Goal: Information Seeking & Learning: Learn about a topic

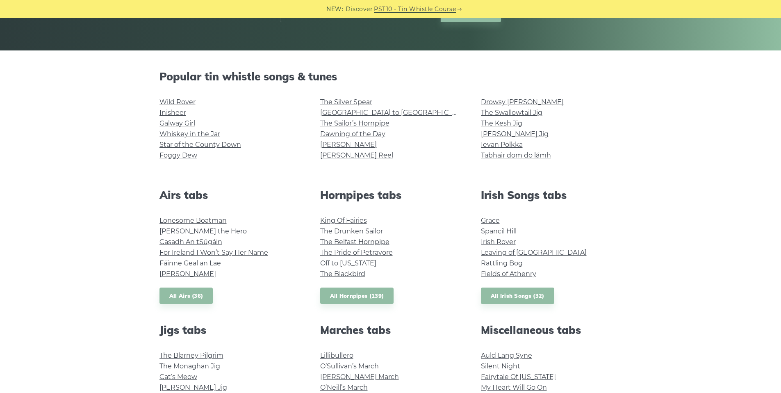
scroll to position [164, 0]
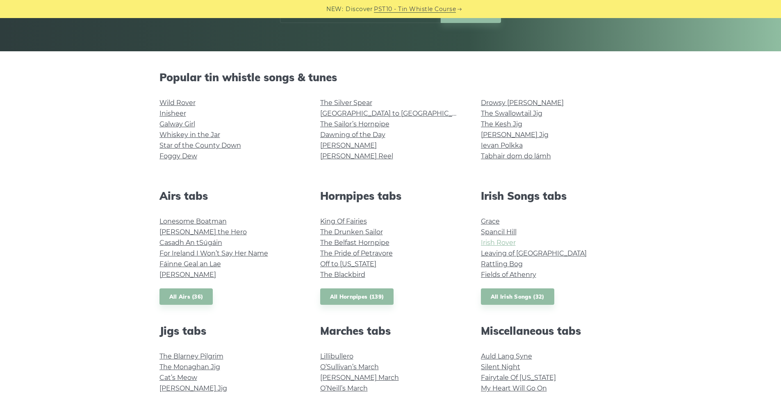
click at [505, 242] on link "Irish Rover" at bounding box center [498, 242] width 35 height 8
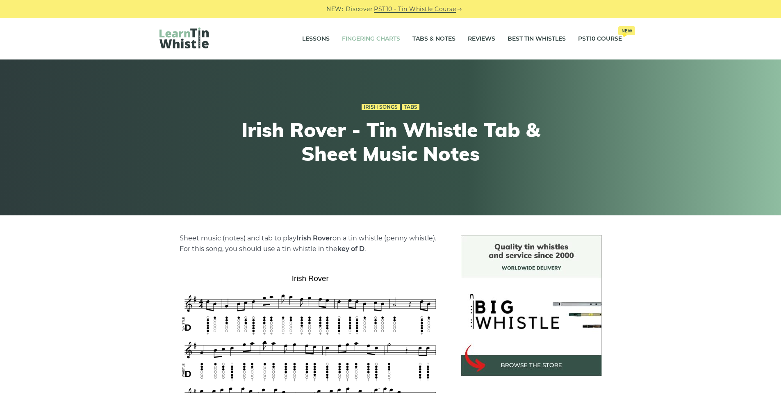
click at [374, 40] on link "Fingering Charts" at bounding box center [371, 39] width 58 height 20
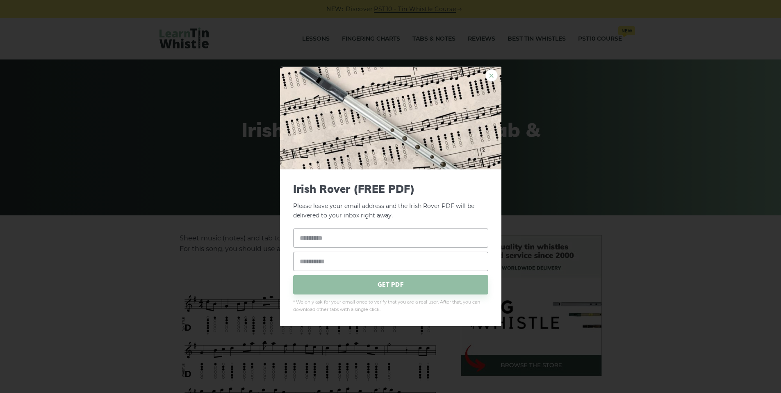
click at [487, 80] on link "×" at bounding box center [491, 75] width 12 height 12
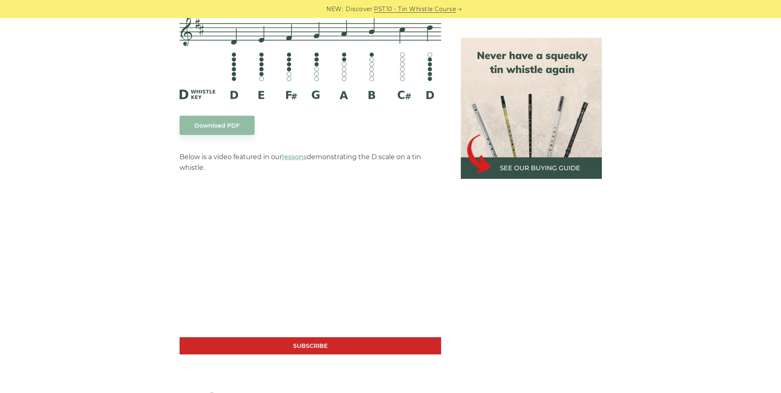
scroll to position [1229, 0]
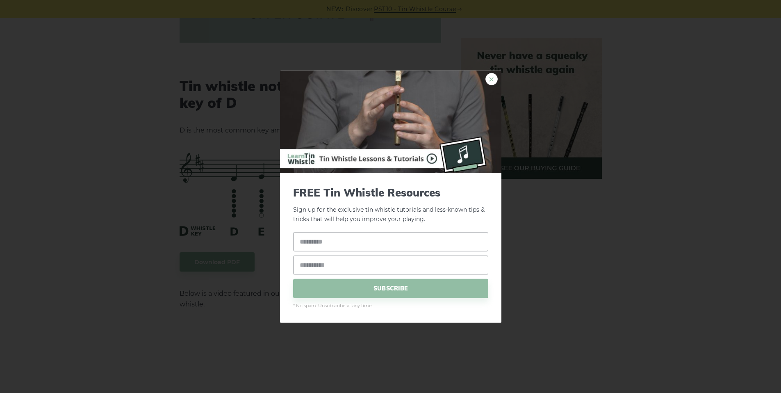
click at [491, 79] on link "×" at bounding box center [491, 79] width 12 height 12
